Goal: Find specific page/section: Find specific page/section

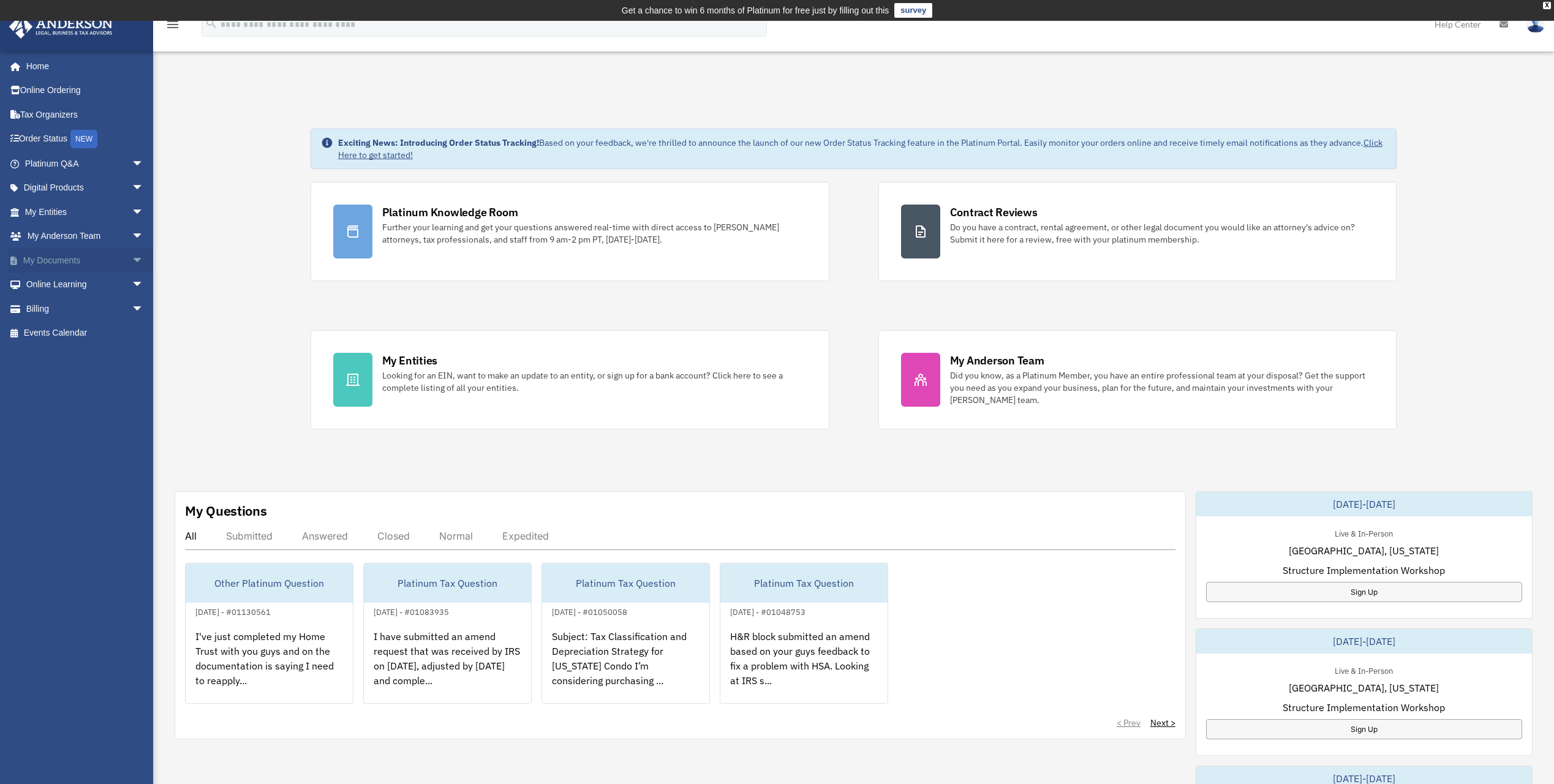
click at [132, 262] on span "arrow_drop_down" at bounding box center [144, 260] width 24 height 25
click at [40, 281] on span at bounding box center [40, 284] width 8 height 8
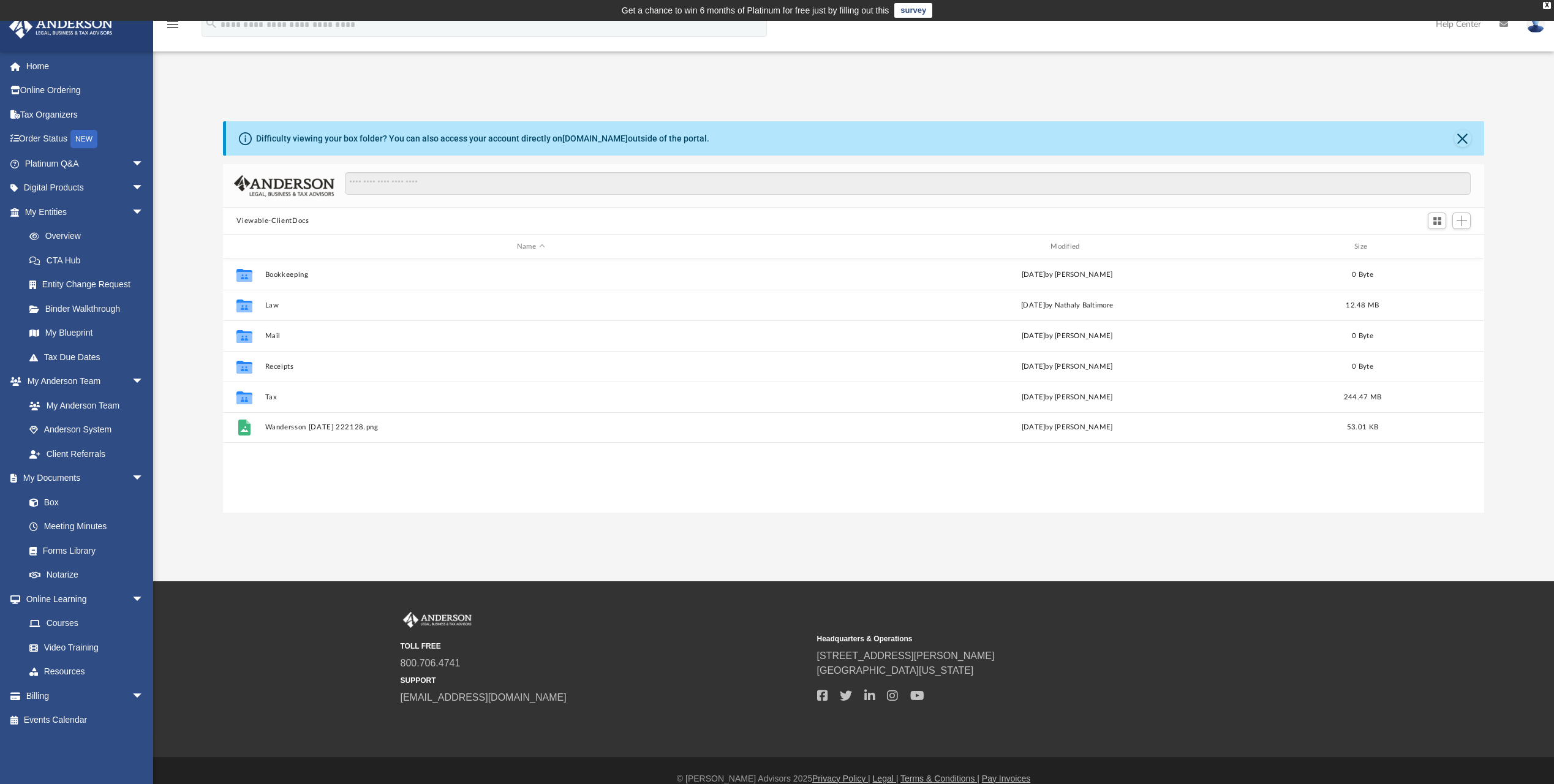
scroll to position [269, 1253]
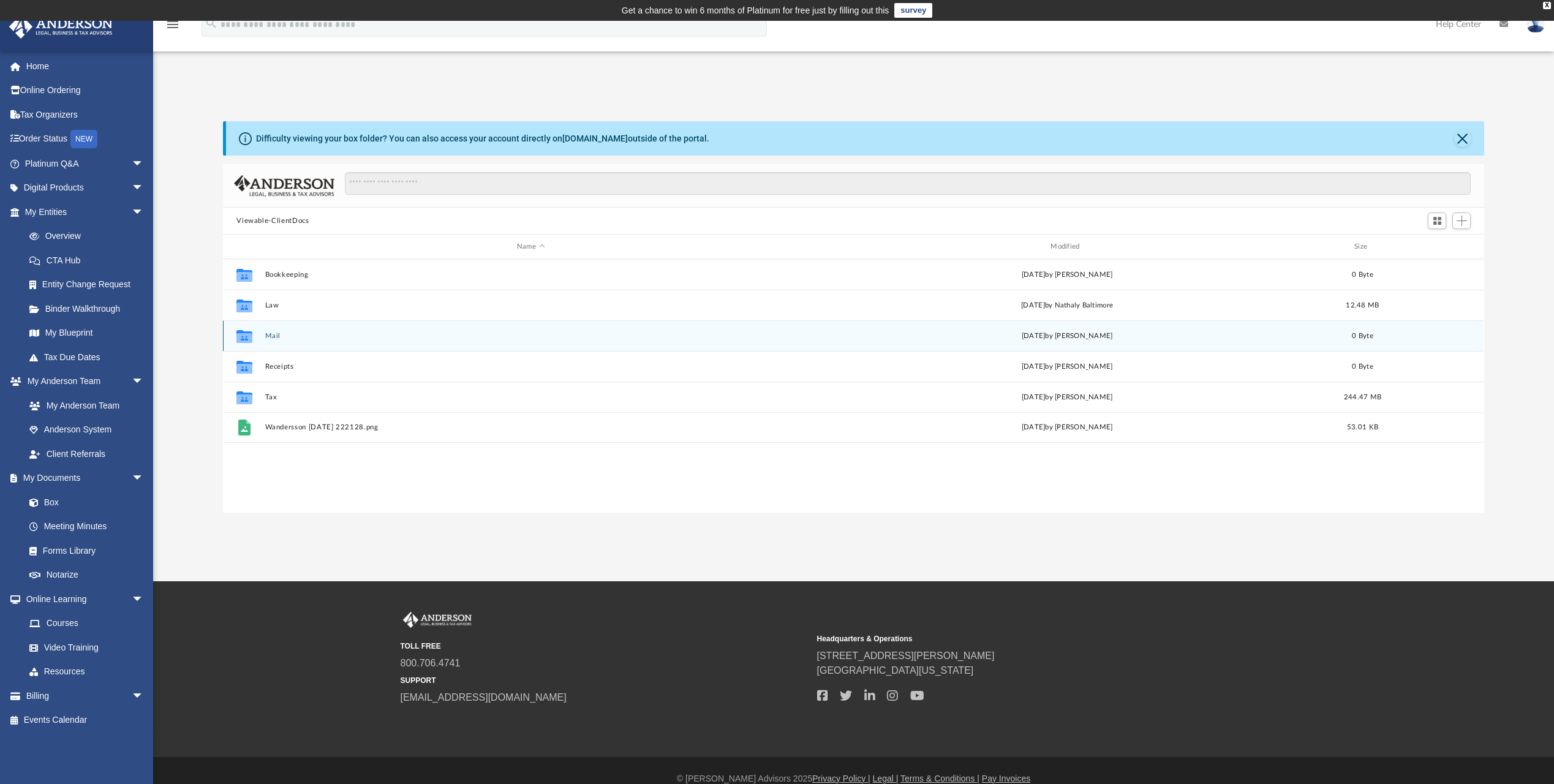
click at [262, 334] on div "Collaborated Folder Mail Thu Mar 20 2025 by Charles Rogler 0 Byte" at bounding box center [853, 336] width 1261 height 31
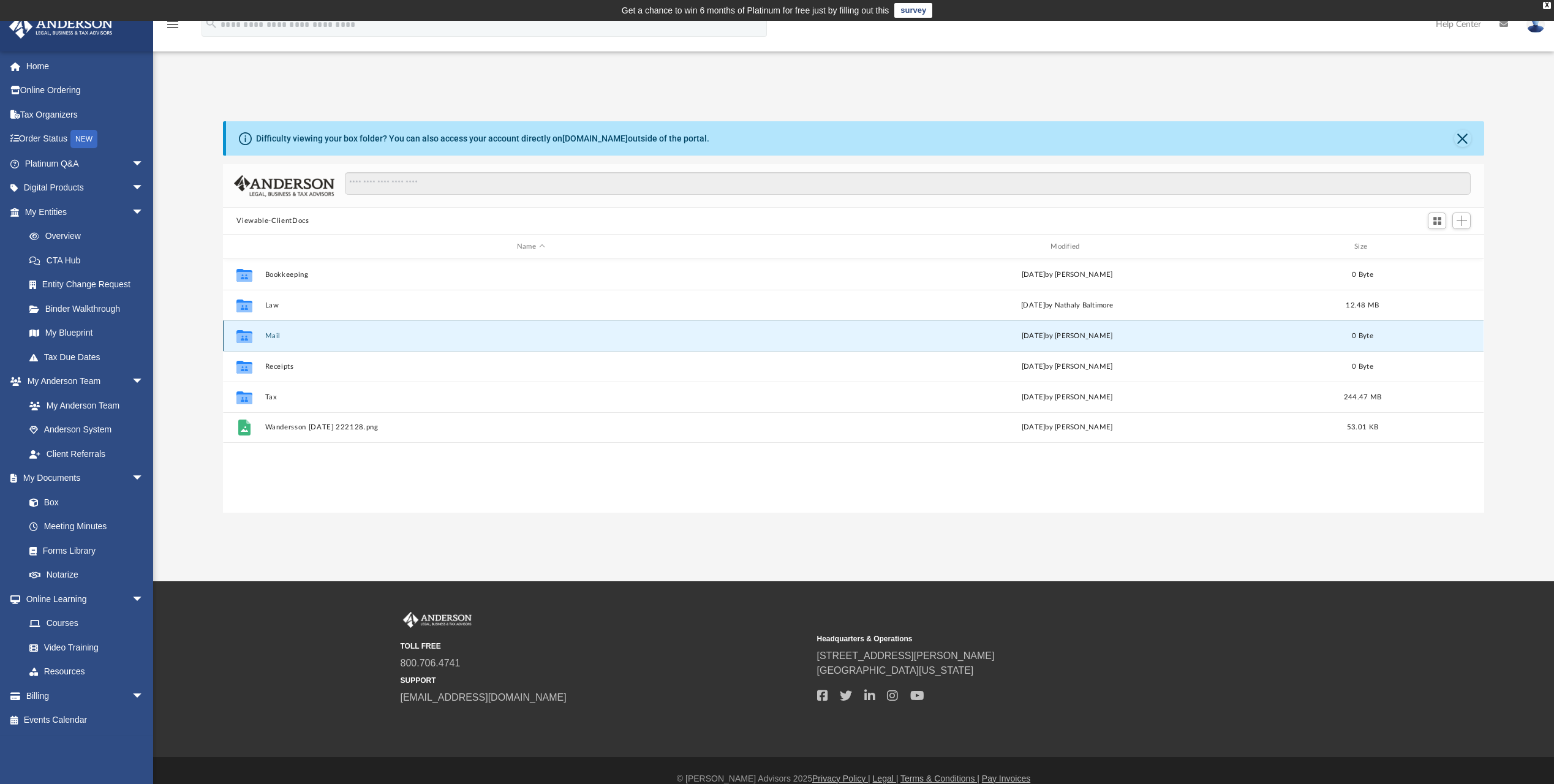
click at [272, 336] on button "Mail" at bounding box center [531, 336] width 531 height 8
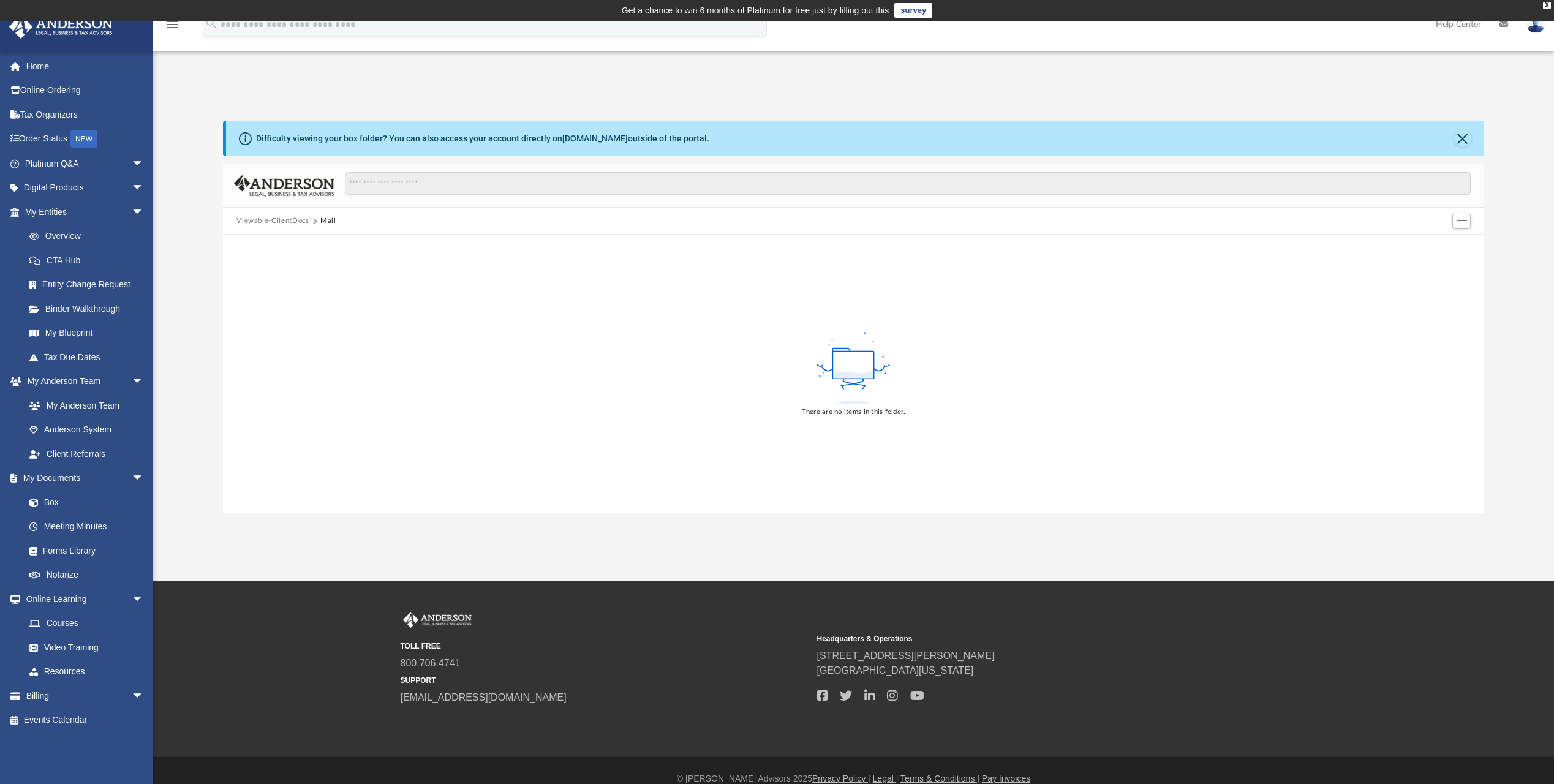
click at [626, 378] on div "There are no items in this folder." at bounding box center [853, 374] width 1261 height 278
click at [295, 223] on button "Viewable-ClientDocs" at bounding box center [272, 221] width 72 height 11
